Goal: Find contact information: Find contact information

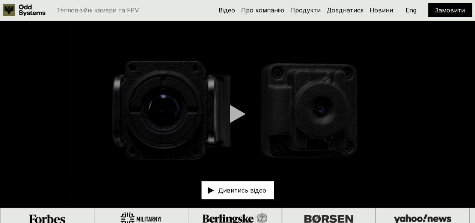
click at [272, 10] on link "Про компанію" at bounding box center [262, 10] width 43 height 8
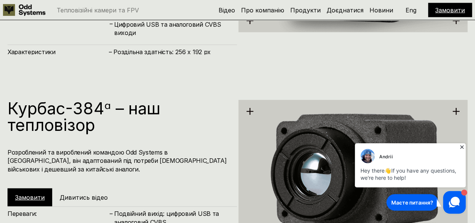
scroll to position [1105, 0]
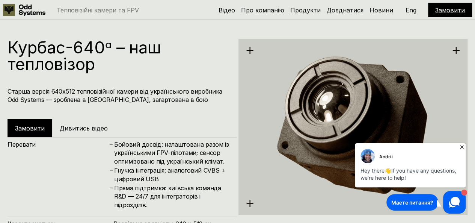
click at [462, 145] on icon at bounding box center [462, 147] width 8 height 8
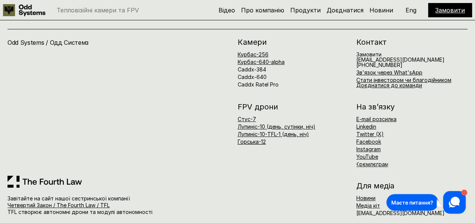
scroll to position [2543, 0]
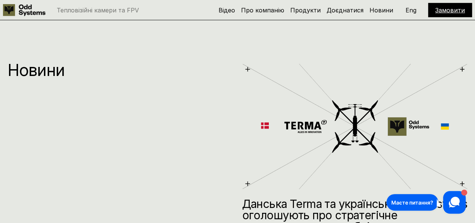
click at [33, 15] on icon at bounding box center [32, 11] width 27 height 12
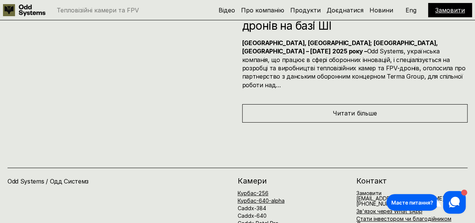
scroll to position [2893, 0]
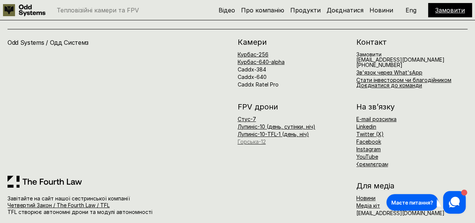
click at [244, 138] on link "Горська-12" at bounding box center [252, 141] width 28 height 6
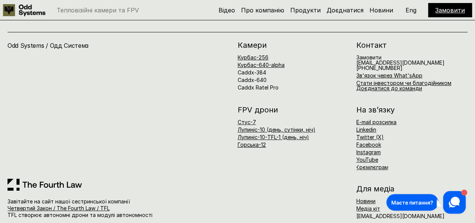
scroll to position [2893, 0]
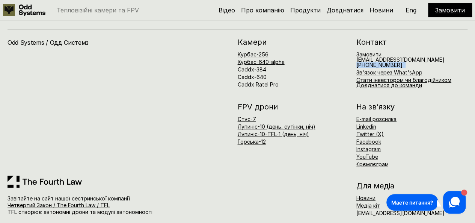
drag, startPoint x: 357, startPoint y: 58, endPoint x: 400, endPoint y: 59, distance: 43.5
click at [400, 59] on h6 "Замовити [EMAIL_ADDRESS][DOMAIN_NAME] [PHONE_NUMBER]" at bounding box center [400, 60] width 88 height 16
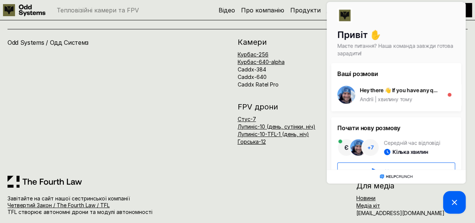
copy h6 "[PHONE_NUMBER]"
